Goal: Task Accomplishment & Management: Manage account settings

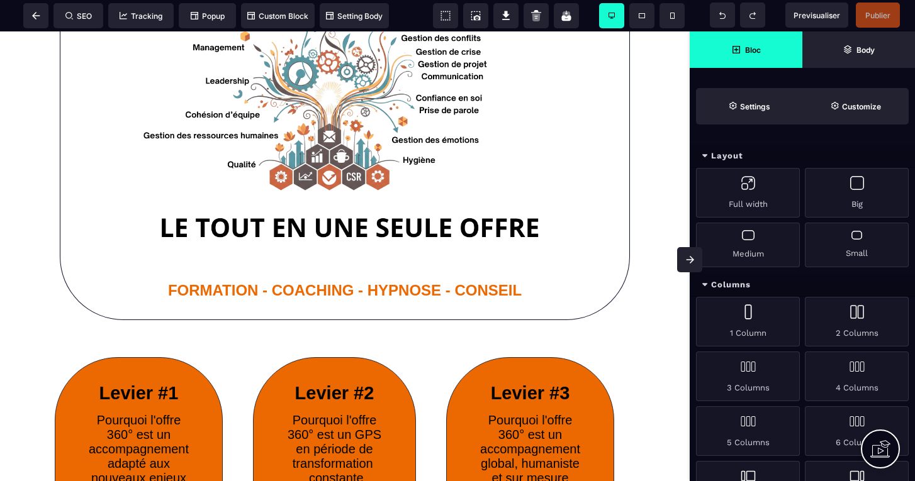
scroll to position [104, 0]
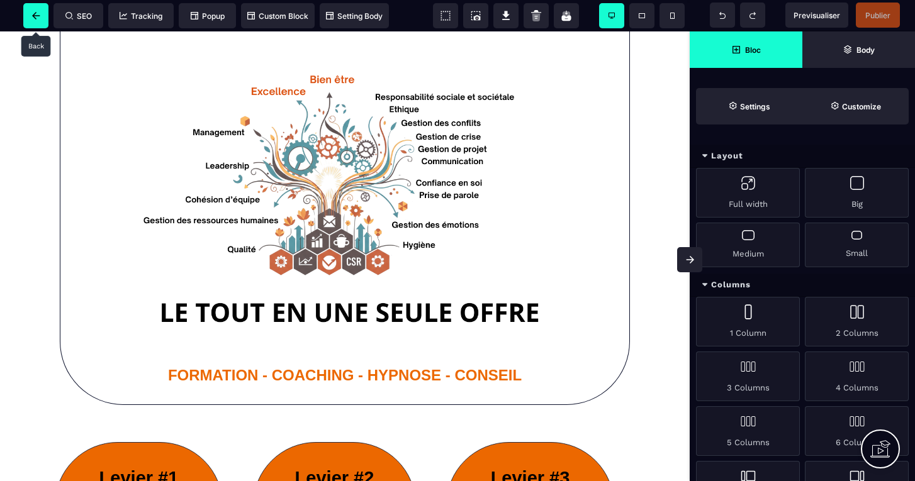
click at [43, 16] on span at bounding box center [35, 15] width 25 height 25
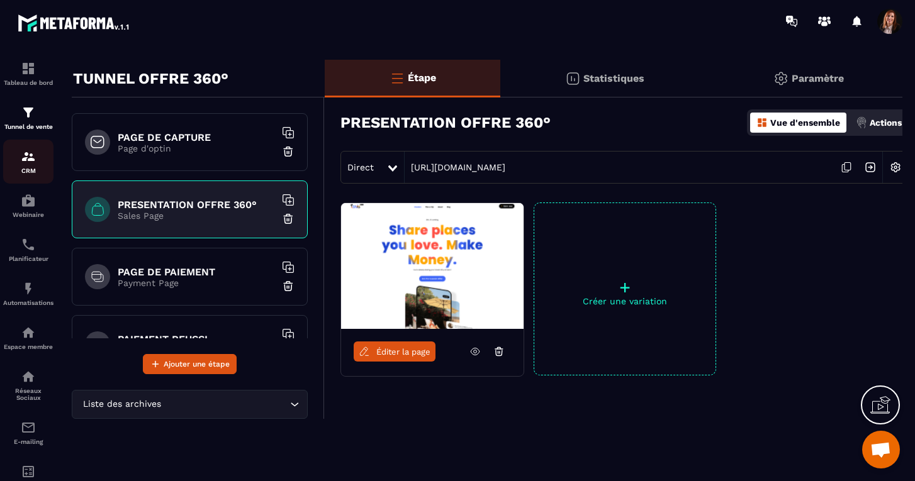
click at [38, 168] on p "CRM" at bounding box center [28, 170] width 50 height 7
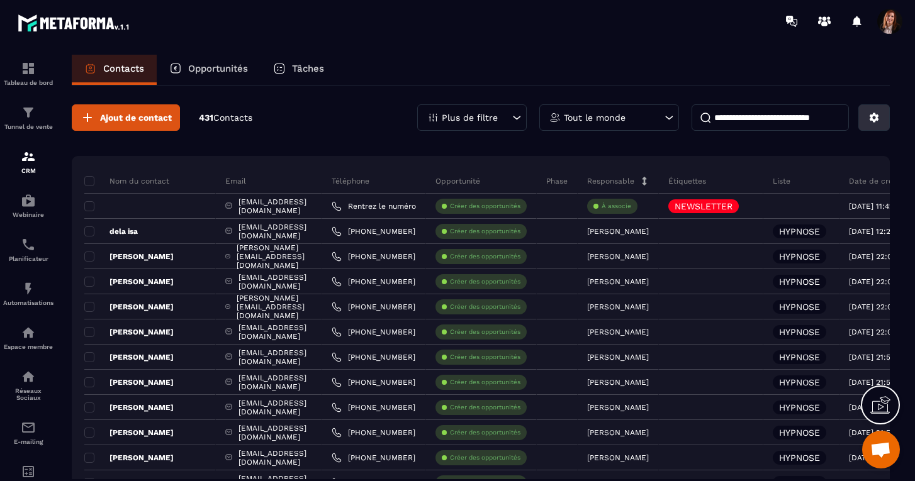
click at [876, 116] on icon at bounding box center [873, 117] width 9 height 9
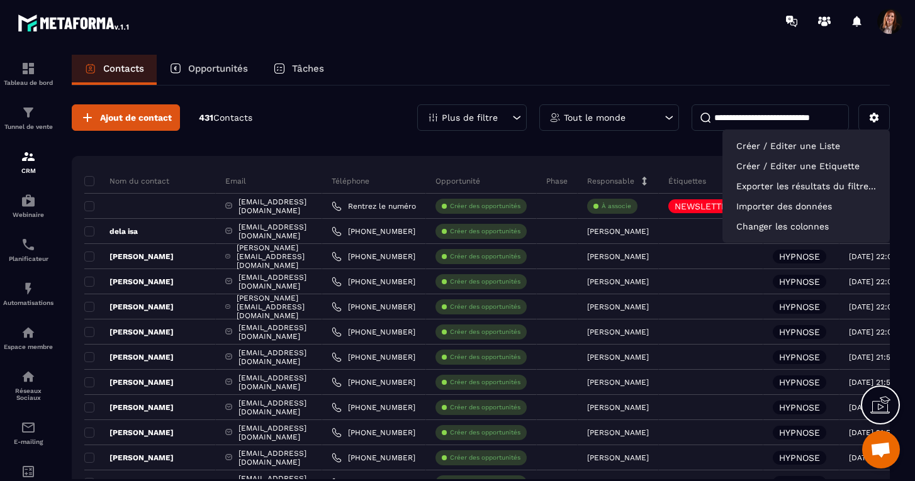
click at [516, 118] on icon at bounding box center [517, 118] width 8 height 4
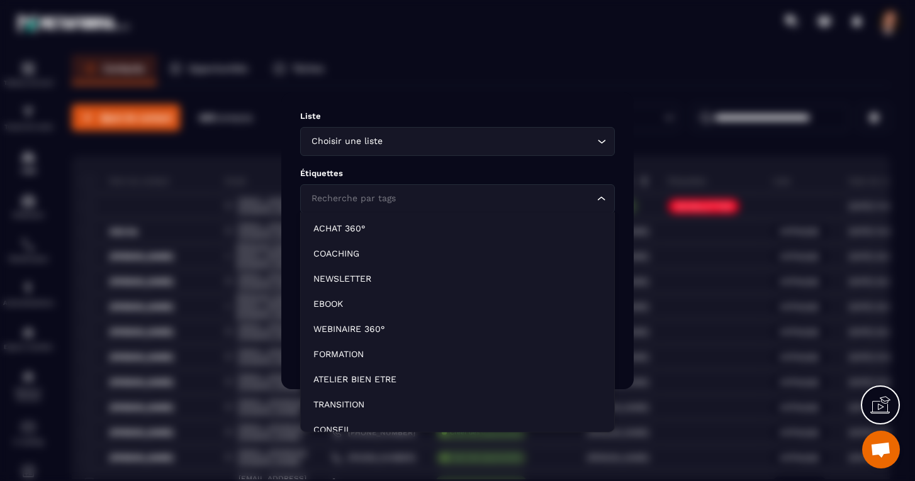
click at [355, 199] on div "Recherche par tags" at bounding box center [451, 199] width 288 height 14
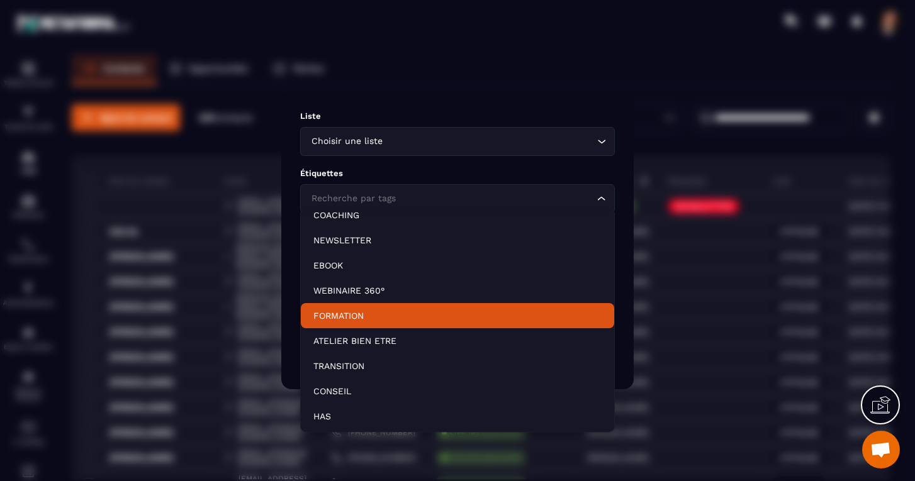
scroll to position [38, 0]
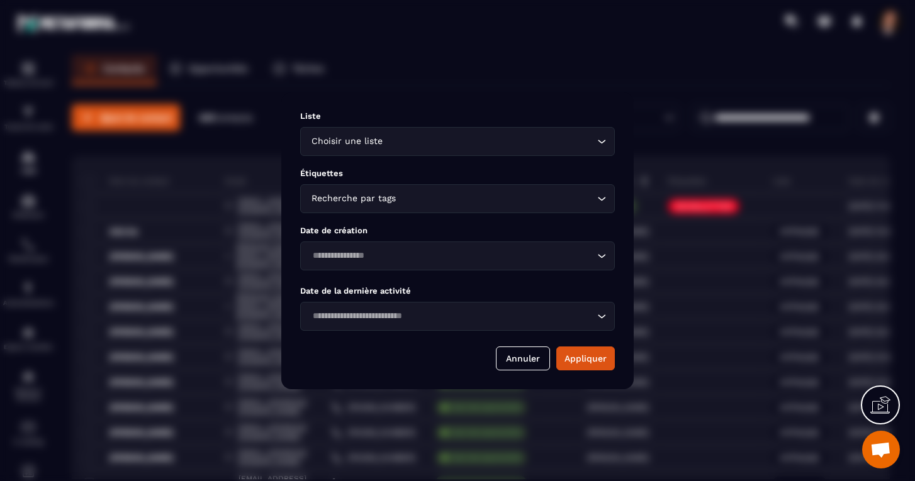
click at [581, 55] on div "Modal window" at bounding box center [457, 240] width 915 height 481
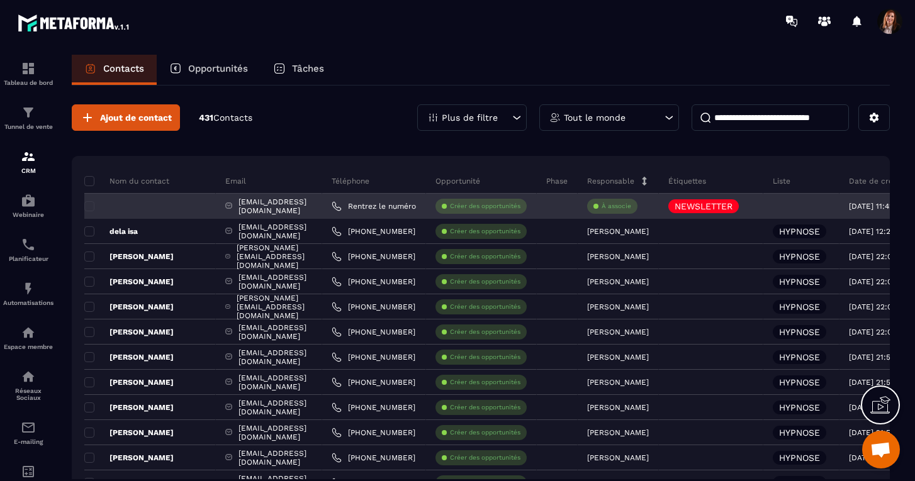
click at [287, 206] on div "[EMAIL_ADDRESS][DOMAIN_NAME]" at bounding box center [269, 206] width 106 height 25
click at [89, 206] on span at bounding box center [89, 206] width 10 height 10
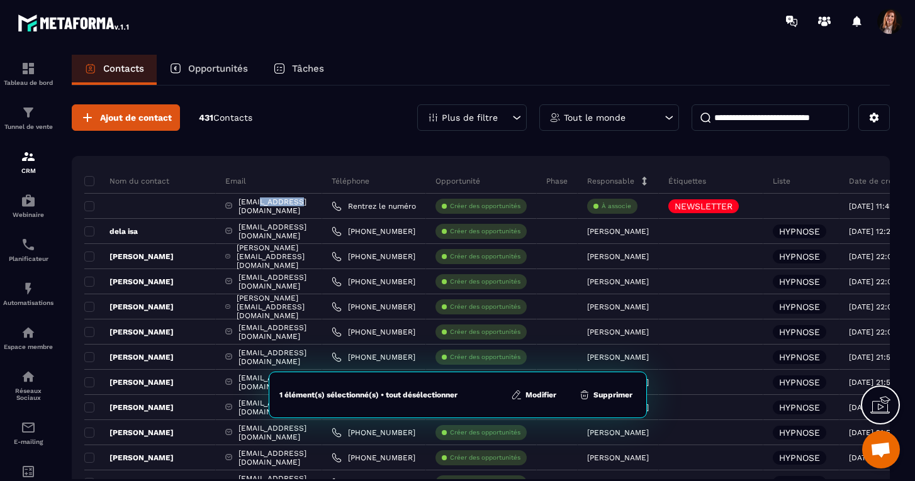
click at [618, 396] on button "Supprimer" at bounding box center [605, 395] width 61 height 13
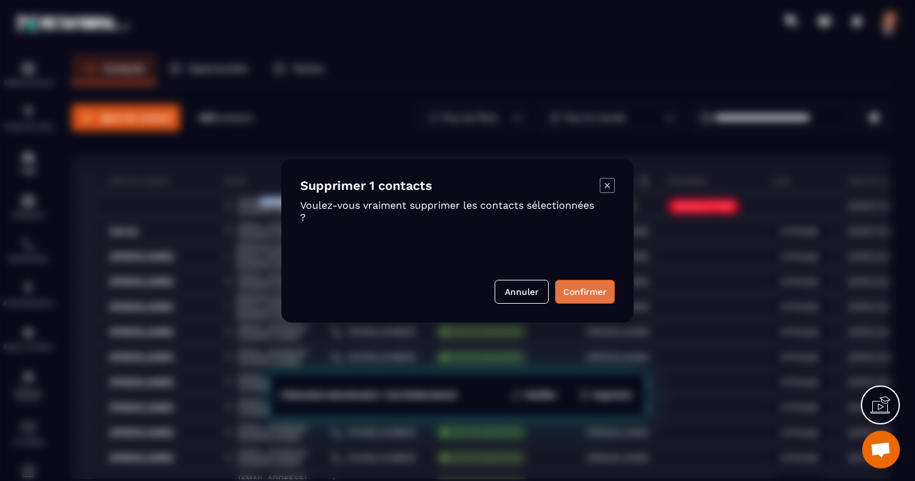
click at [595, 294] on button "Confirmer" at bounding box center [585, 292] width 60 height 24
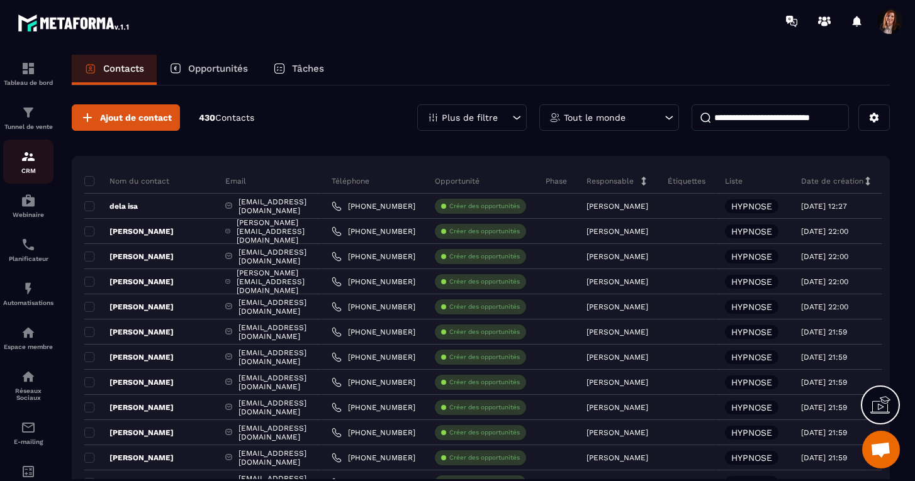
click at [27, 159] on img at bounding box center [28, 156] width 15 height 15
click at [26, 111] on img at bounding box center [28, 112] width 15 height 15
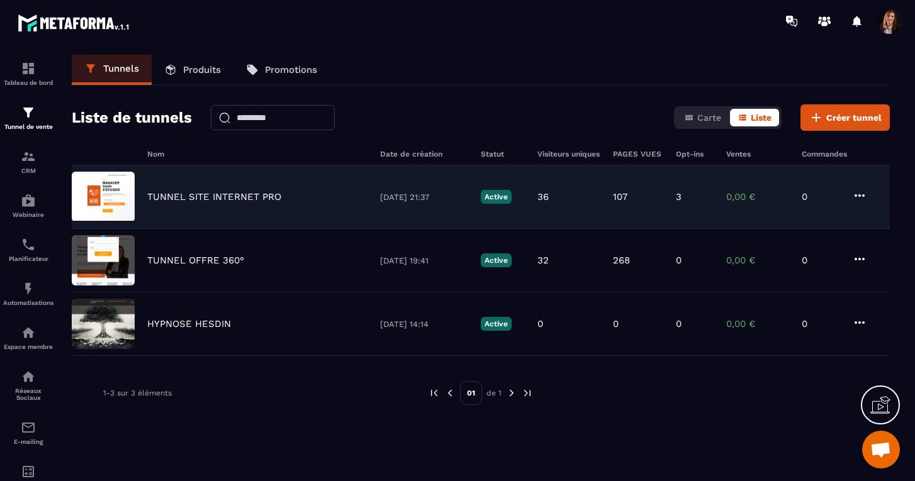
click at [214, 198] on p "TUNNEL SITE INTERNET PRO" at bounding box center [214, 196] width 134 height 11
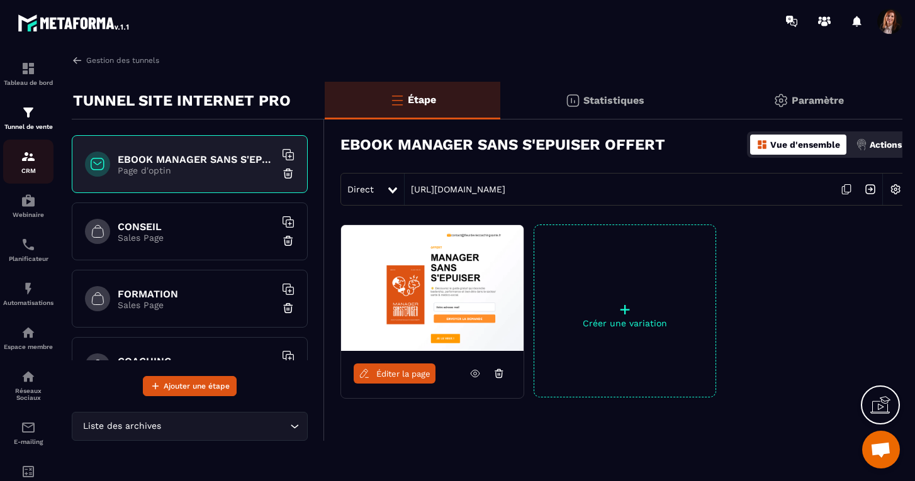
click at [29, 157] on img at bounding box center [28, 156] width 15 height 15
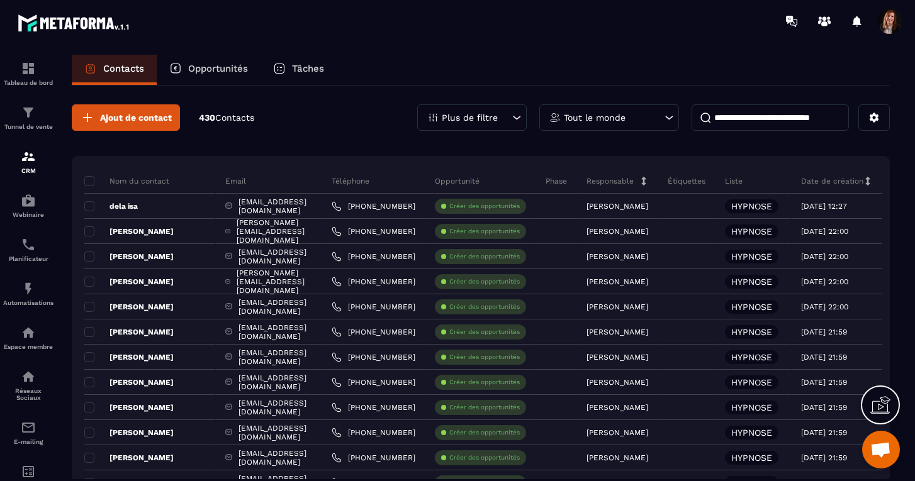
click at [469, 123] on div "Plus de filtre" at bounding box center [471, 117] width 109 height 26
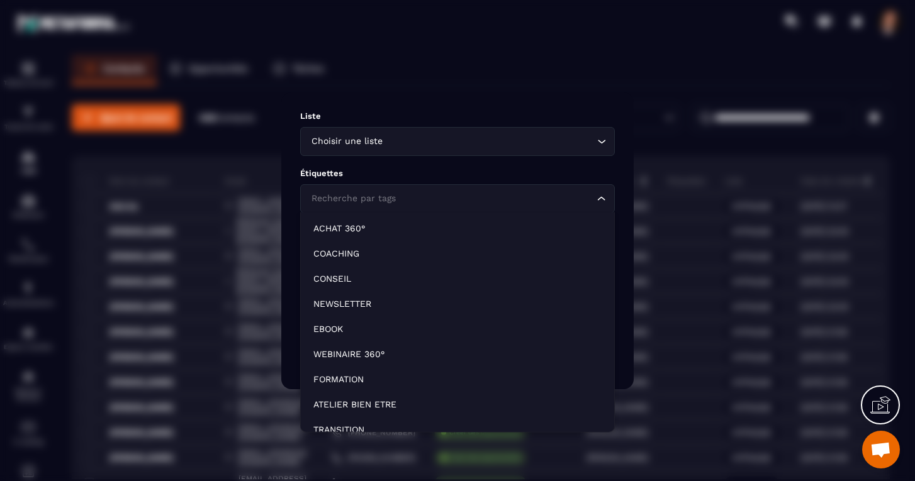
click at [382, 194] on div "Recherche par tags" at bounding box center [451, 199] width 288 height 14
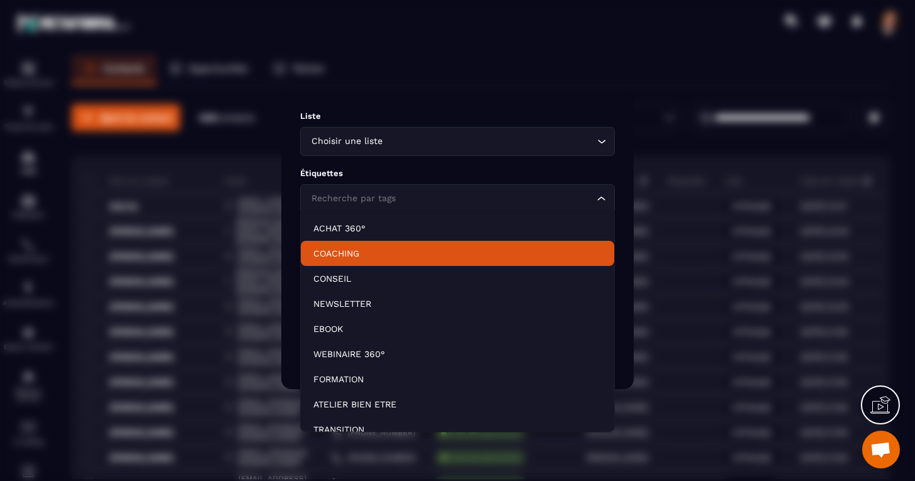
click at [334, 259] on p "COACHING" at bounding box center [457, 253] width 288 height 13
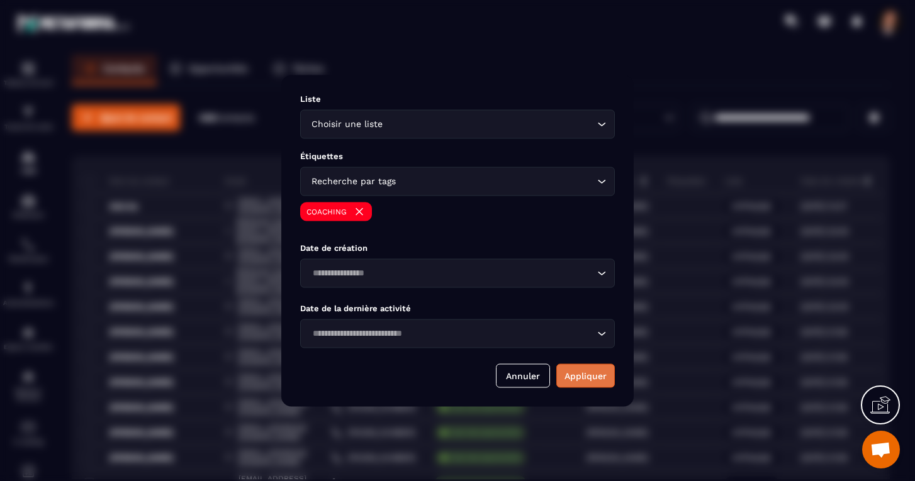
click at [585, 377] on button "Appliquer" at bounding box center [585, 376] width 59 height 24
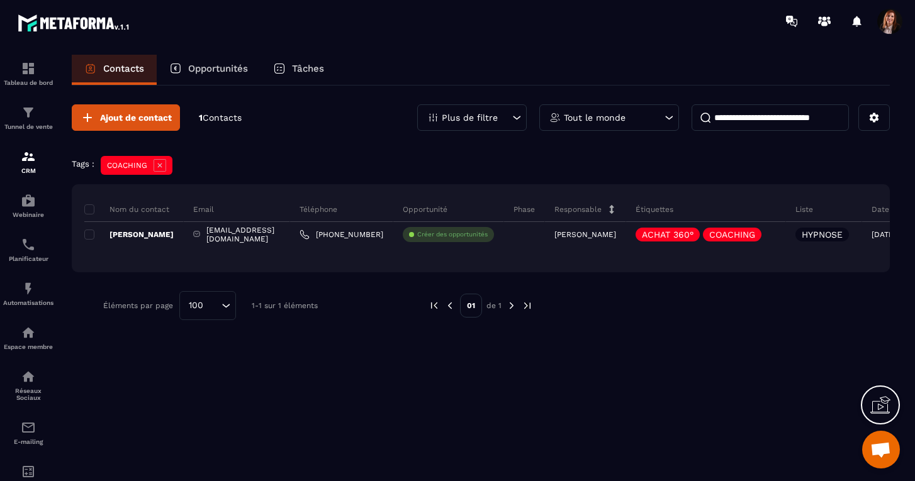
click at [486, 124] on div "Plus de filtre" at bounding box center [471, 117] width 109 height 26
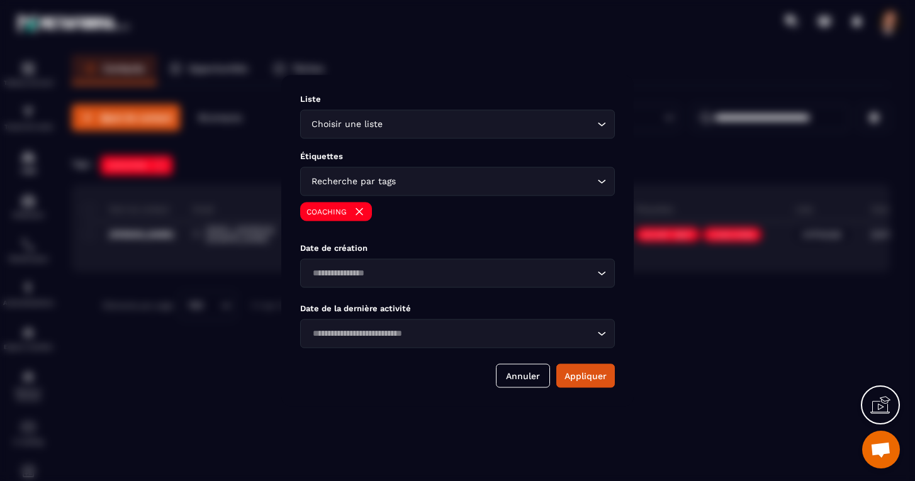
click at [601, 185] on icon "Search for option" at bounding box center [601, 181] width 13 height 13
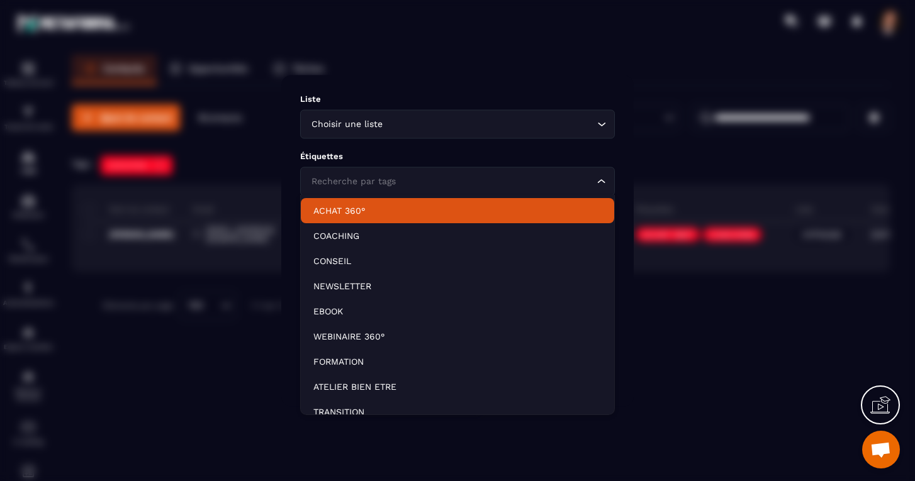
click at [335, 212] on p "ACHAT 360°" at bounding box center [457, 210] width 288 height 13
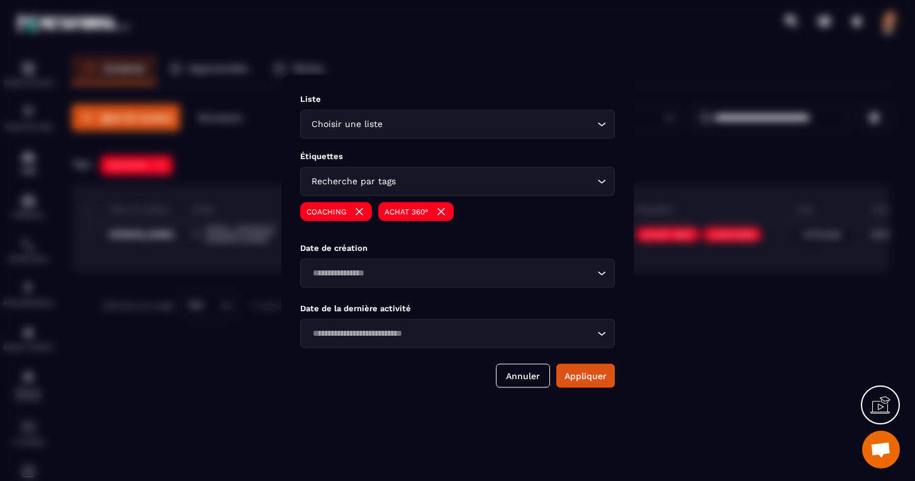
click at [600, 181] on icon "Search for option" at bounding box center [601, 181] width 13 height 13
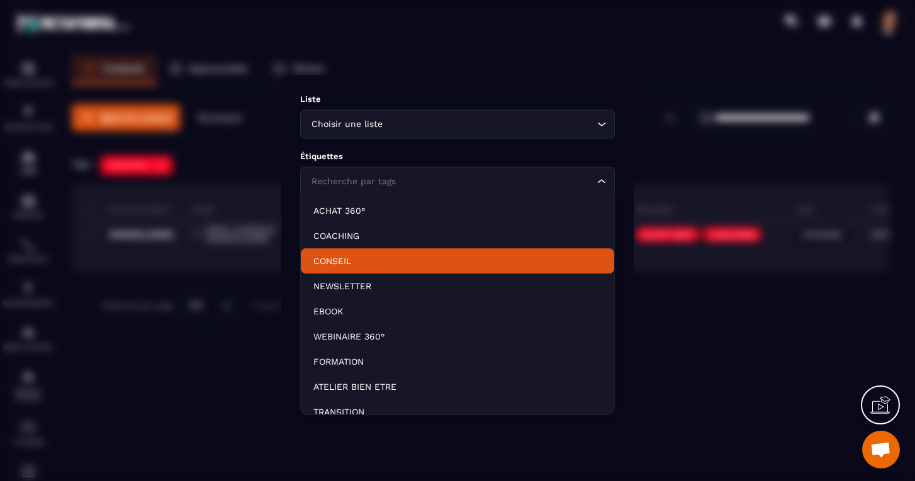
click at [333, 257] on p "CONSEIL" at bounding box center [457, 261] width 288 height 13
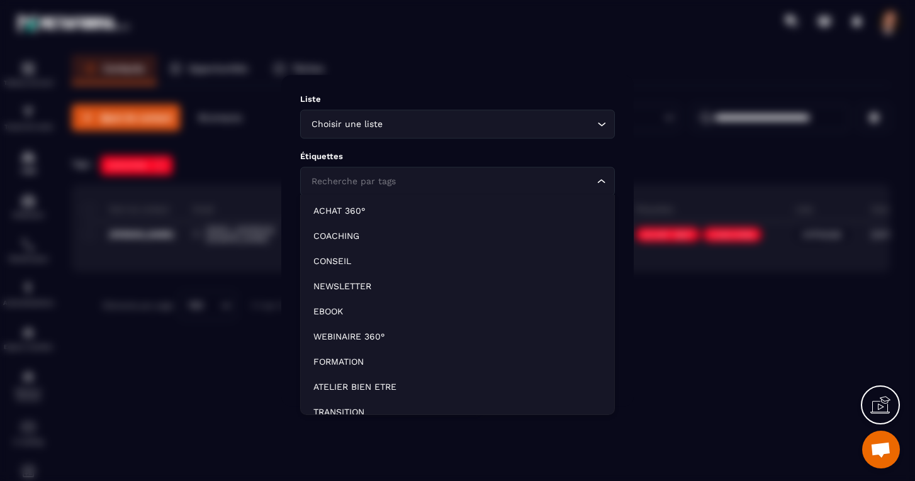
click at [603, 182] on icon "Search for option" at bounding box center [602, 181] width 8 height 4
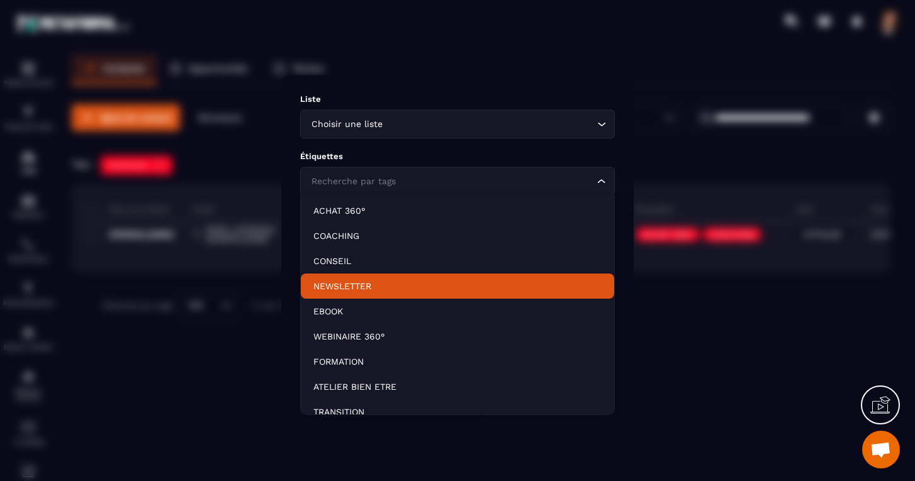
click at [338, 286] on p "NEWSLETTER" at bounding box center [457, 286] width 288 height 13
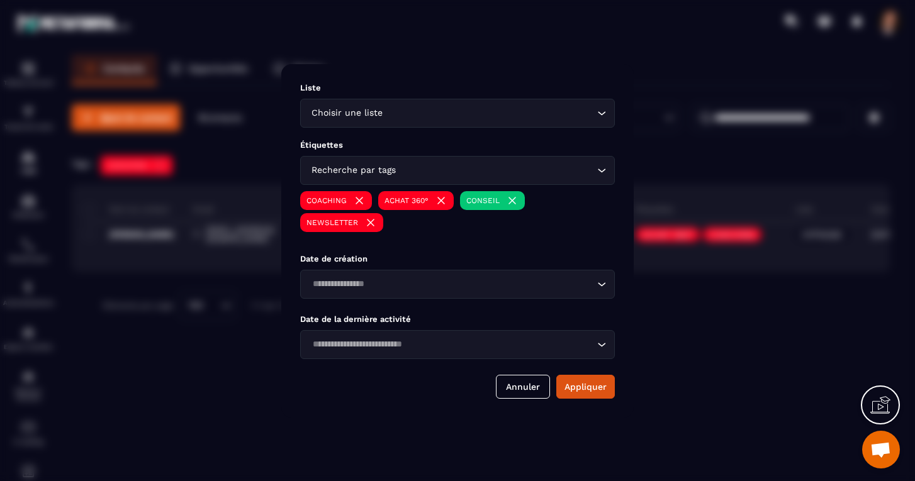
click at [602, 172] on icon "Search for option" at bounding box center [601, 170] width 13 height 13
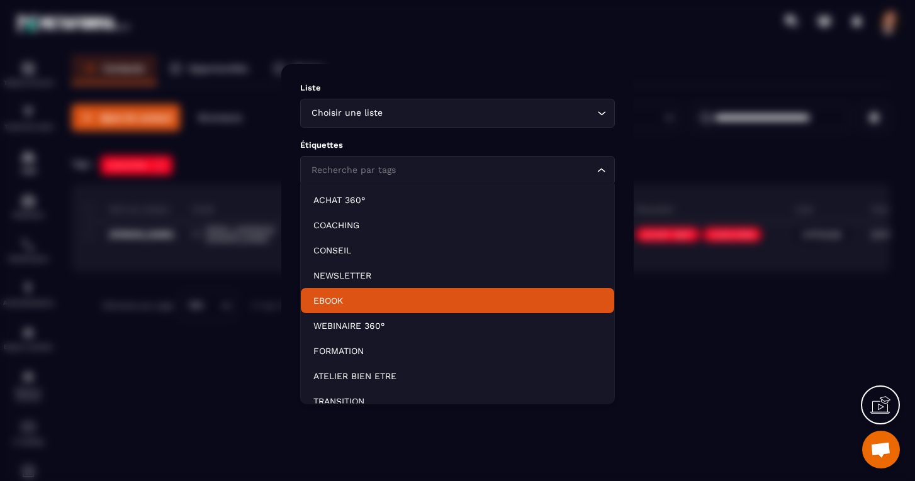
click at [343, 293] on li "EBOOK" at bounding box center [457, 300] width 313 height 25
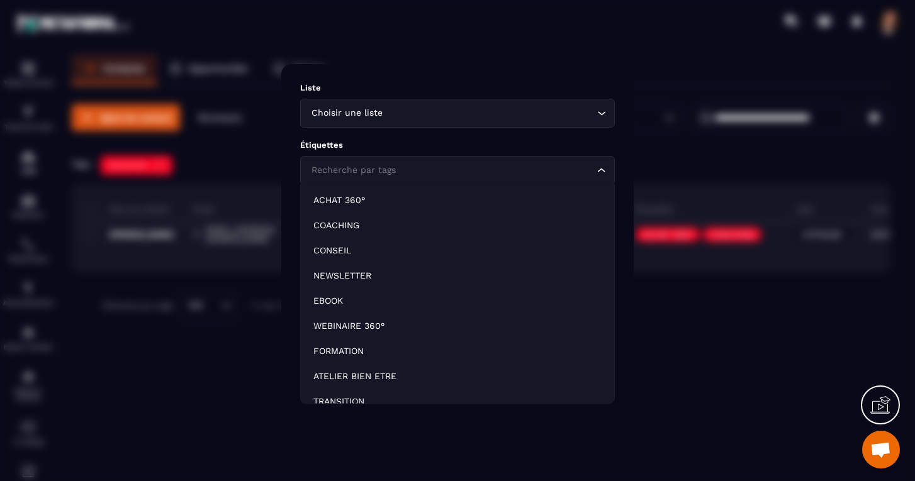
click at [603, 166] on icon "Search for option" at bounding box center [601, 170] width 13 height 13
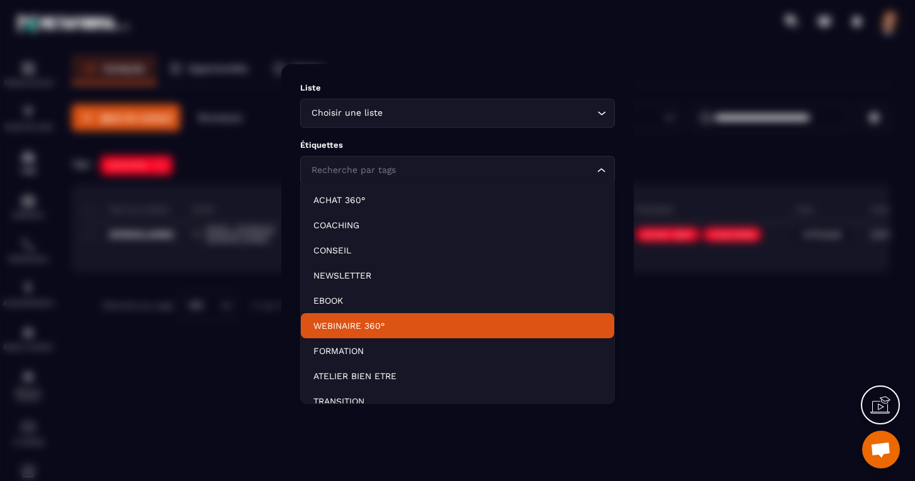
click at [355, 322] on p "WEBINAIRE 360°" at bounding box center [457, 326] width 288 height 13
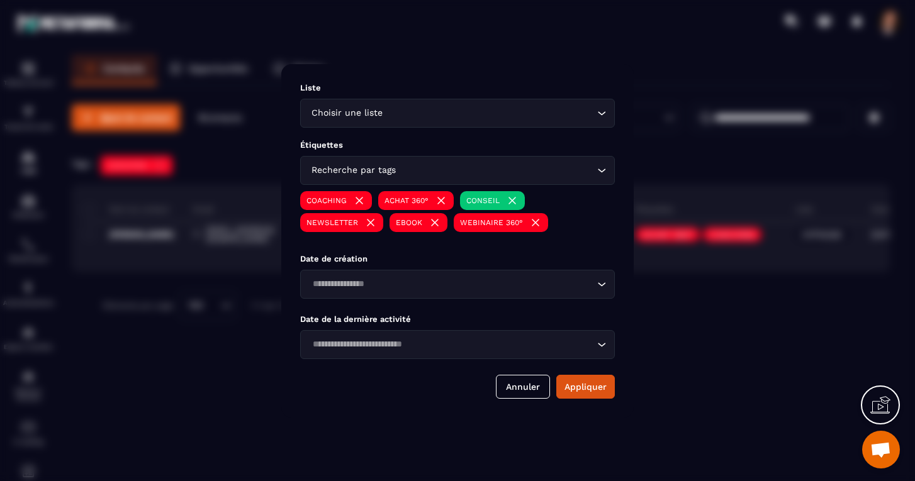
click at [600, 173] on icon "Search for option" at bounding box center [601, 170] width 13 height 13
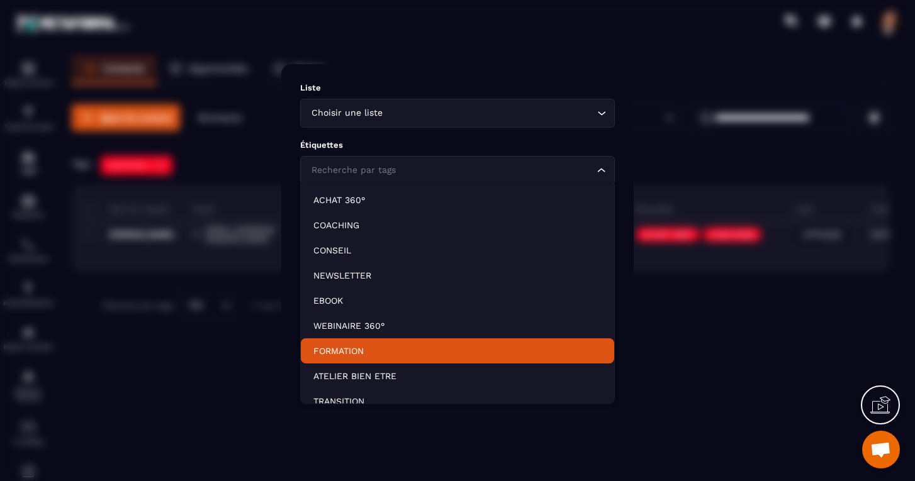
click at [346, 351] on p "FORMATION" at bounding box center [457, 351] width 288 height 13
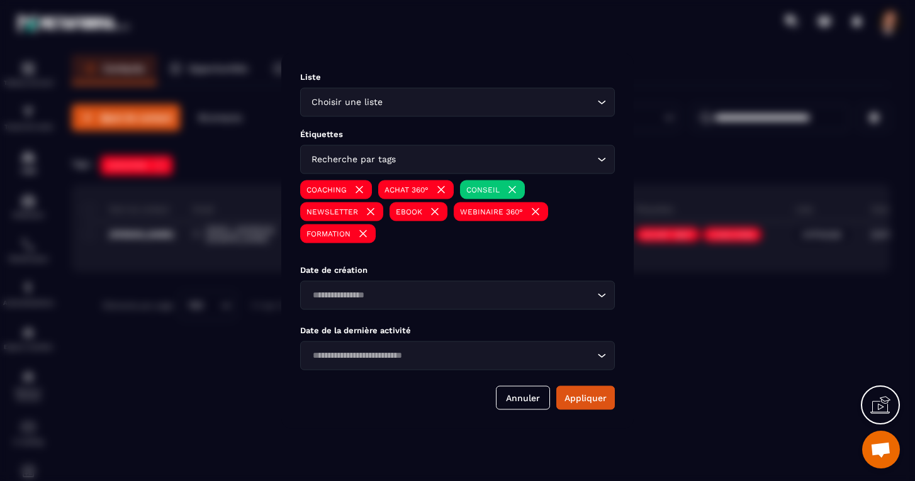
click at [601, 160] on icon "Search for option" at bounding box center [601, 159] width 13 height 13
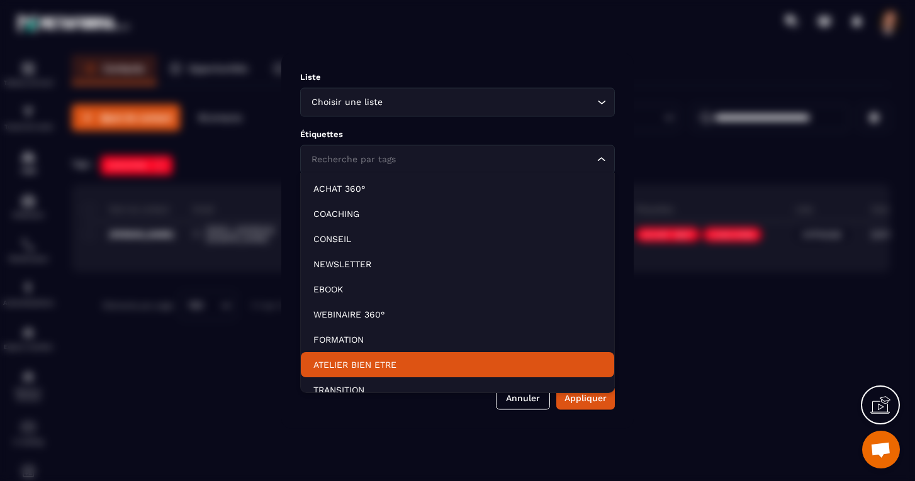
click at [381, 365] on p "ATELIER BIEN ETRE" at bounding box center [457, 365] width 288 height 13
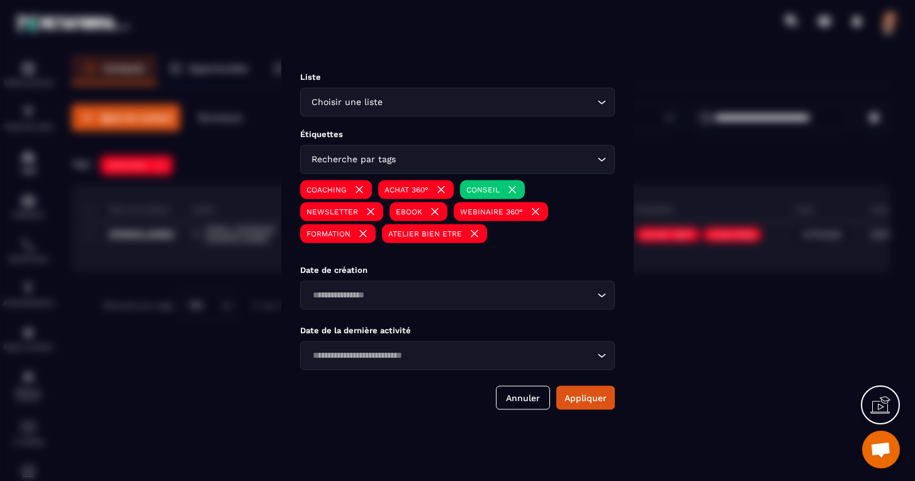
click at [602, 158] on icon "Search for option" at bounding box center [601, 159] width 13 height 13
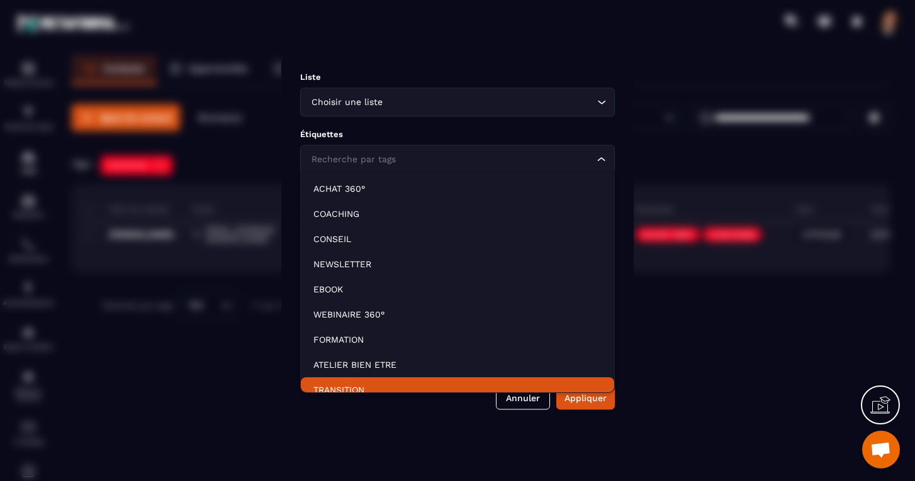
scroll to position [9, 0]
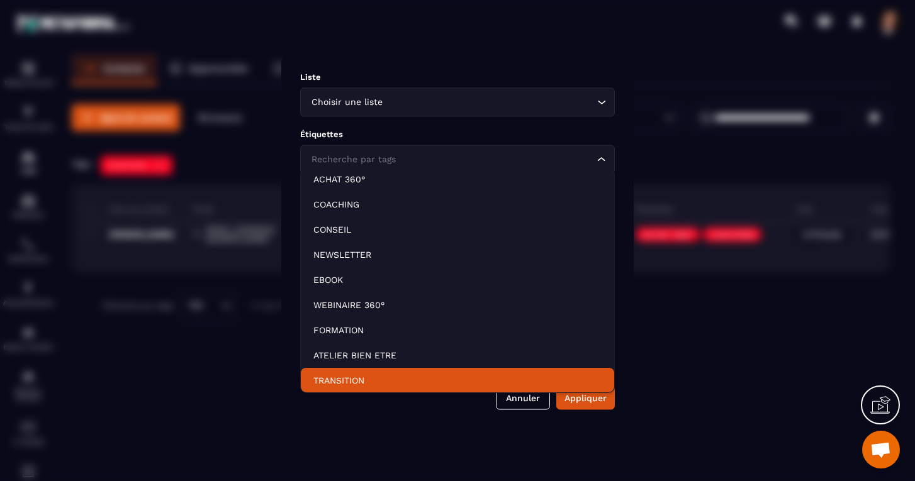
click at [352, 380] on p "TRANSITION" at bounding box center [457, 380] width 288 height 13
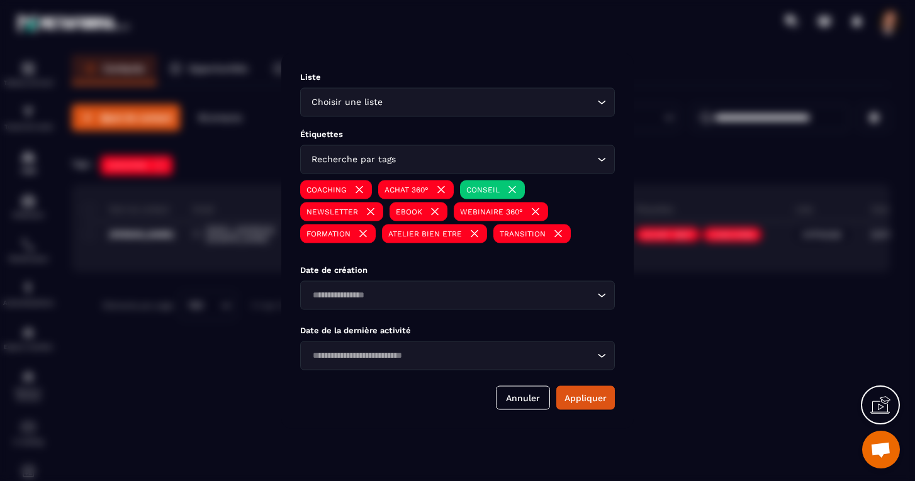
scroll to position [0, 0]
click at [588, 403] on button "Appliquer" at bounding box center [585, 398] width 59 height 24
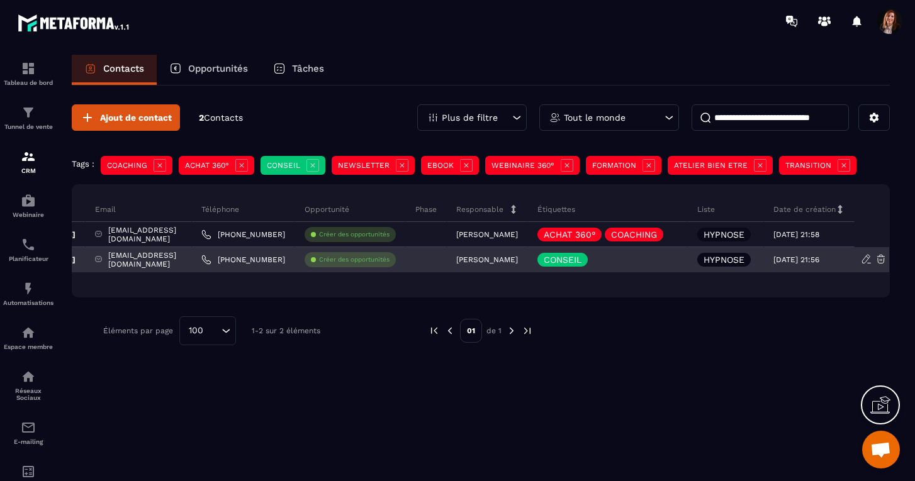
scroll to position [0, 59]
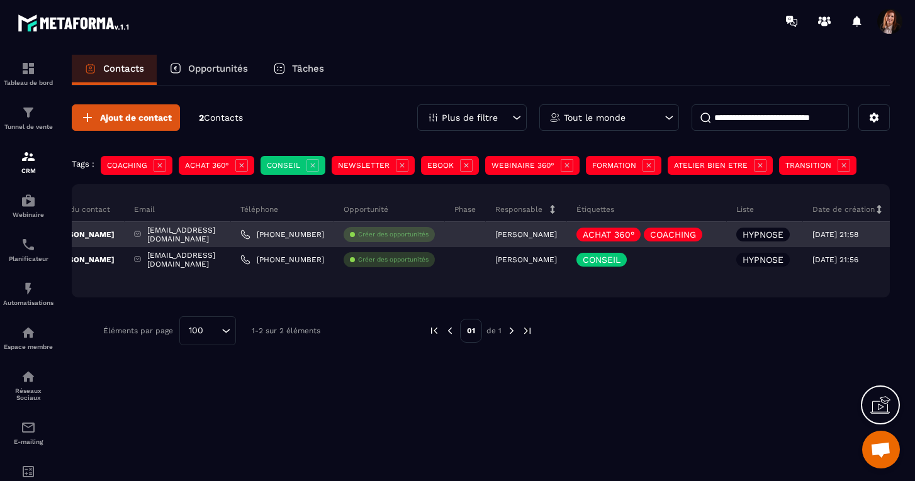
click at [204, 235] on div "[EMAIL_ADDRESS][DOMAIN_NAME]" at bounding box center [178, 234] width 106 height 25
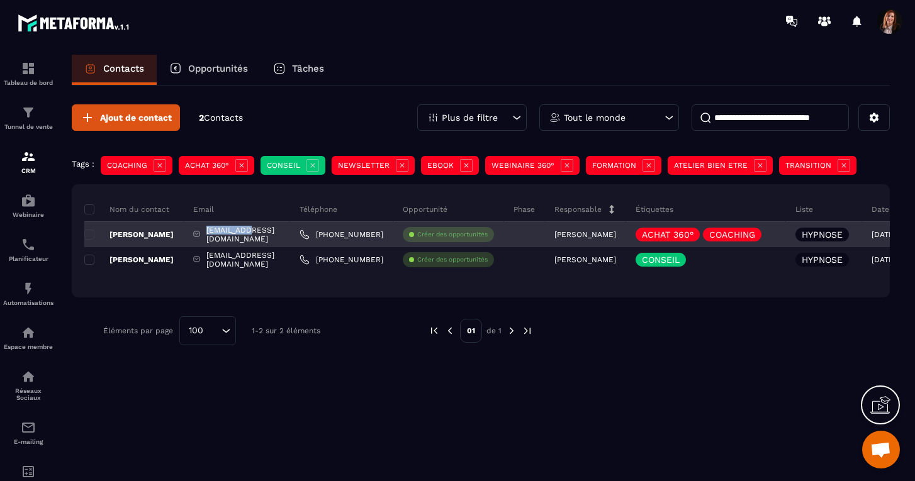
scroll to position [0, 0]
click at [142, 235] on p "[PERSON_NAME]" at bounding box center [128, 235] width 89 height 10
